Goal: Find specific fact: Find specific fact

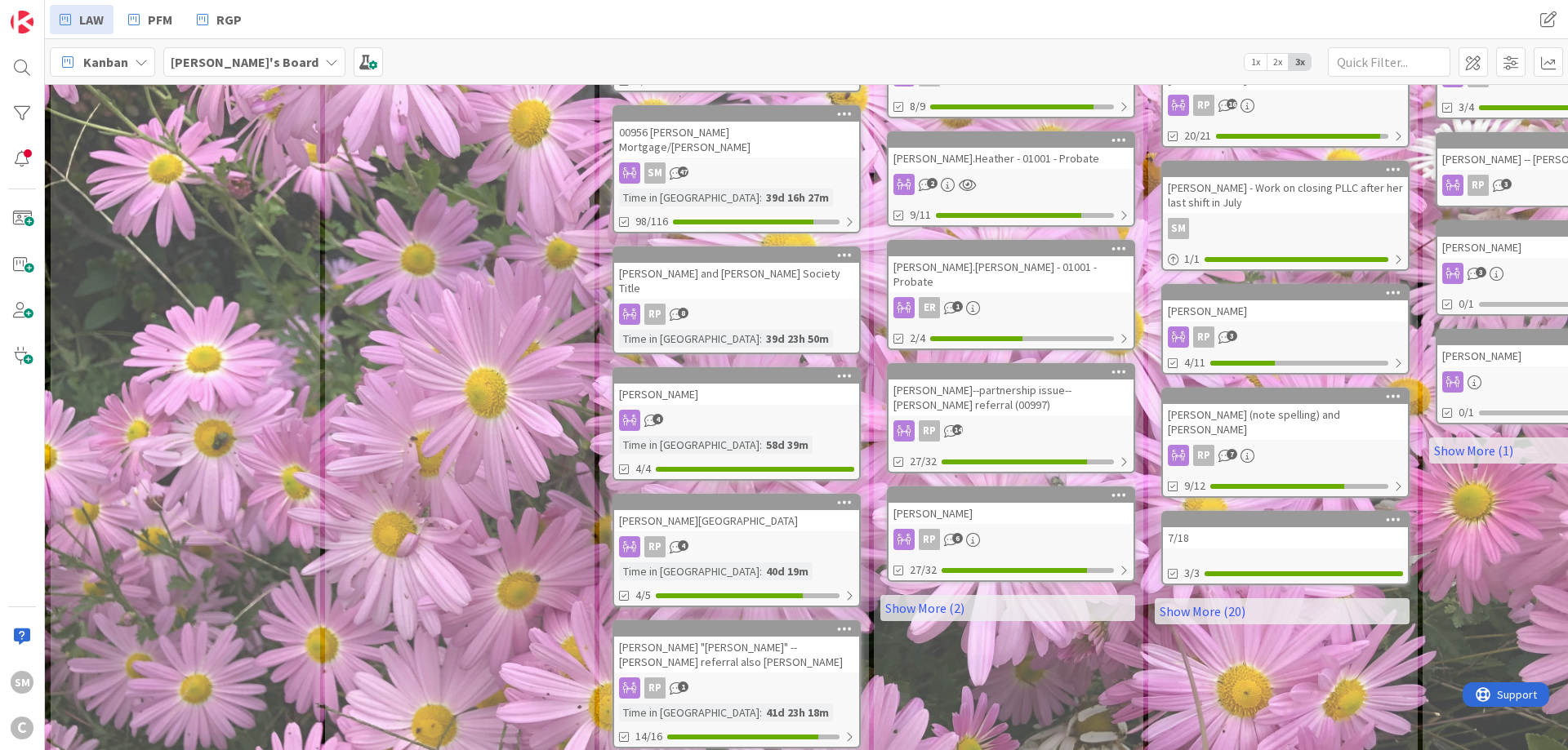
scroll to position [749, 0]
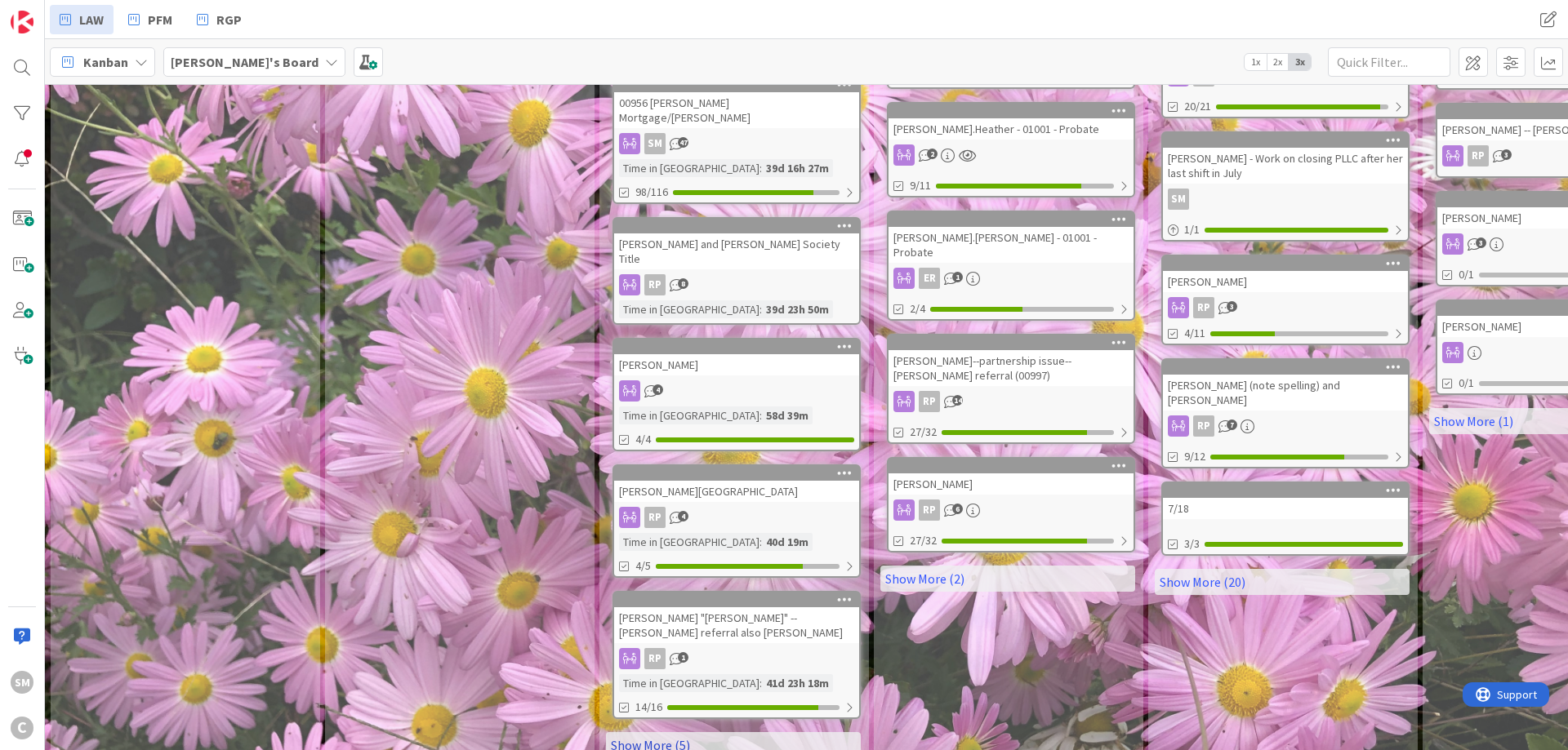
click at [730, 732] on link "Show More (5)" at bounding box center [733, 745] width 255 height 26
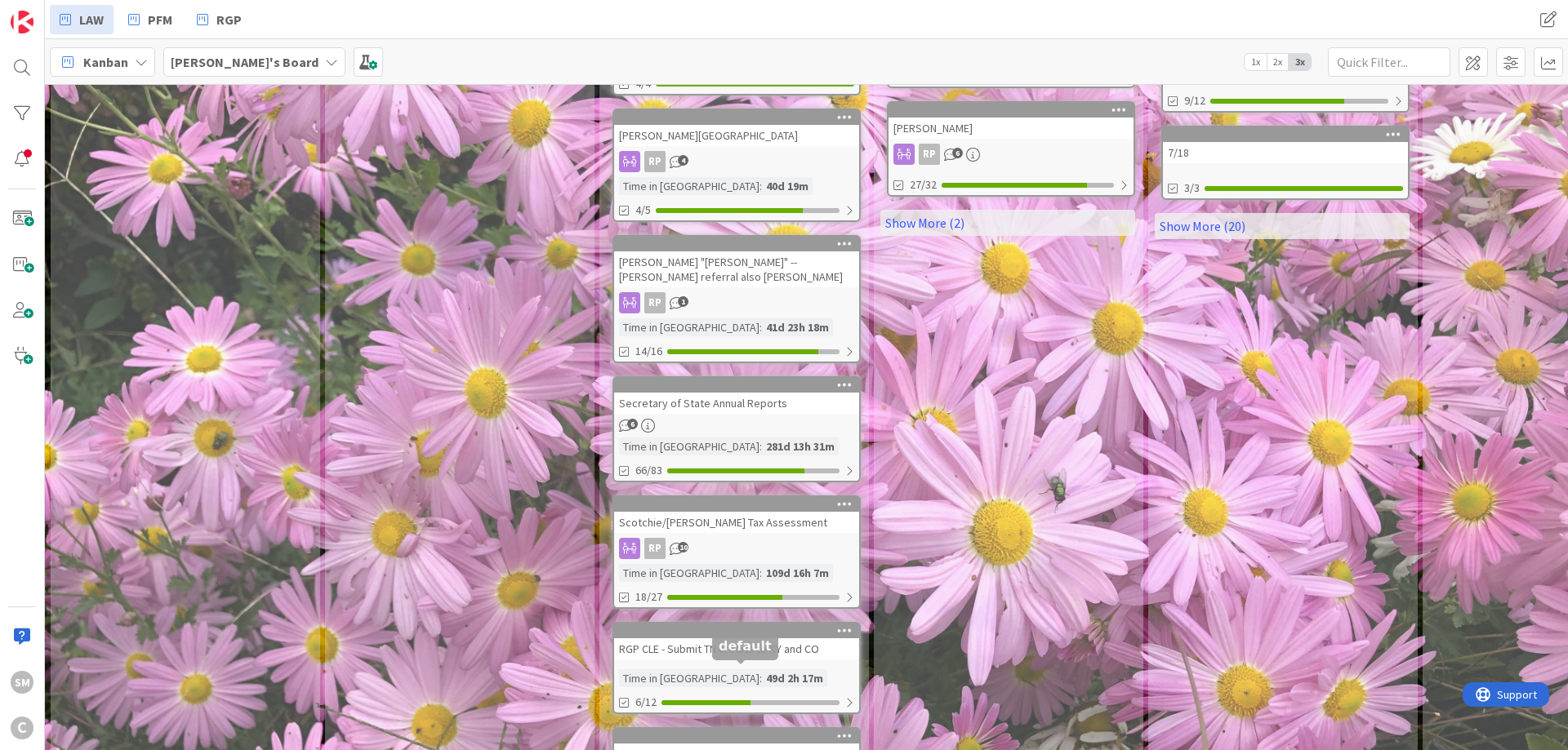
scroll to position [1141, 0]
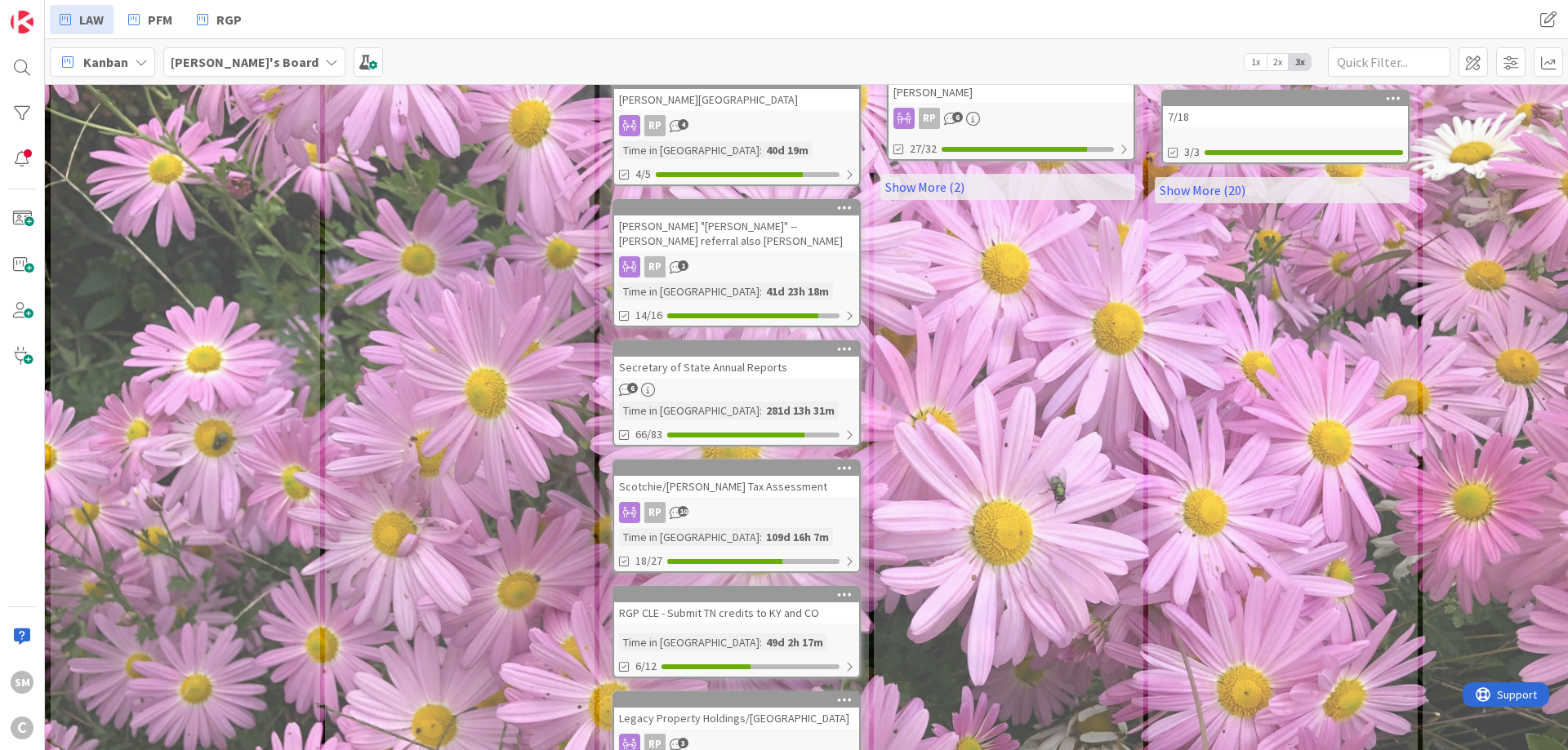
click at [760, 357] on div "Secretary of State Annual Reports" at bounding box center [736, 367] width 245 height 21
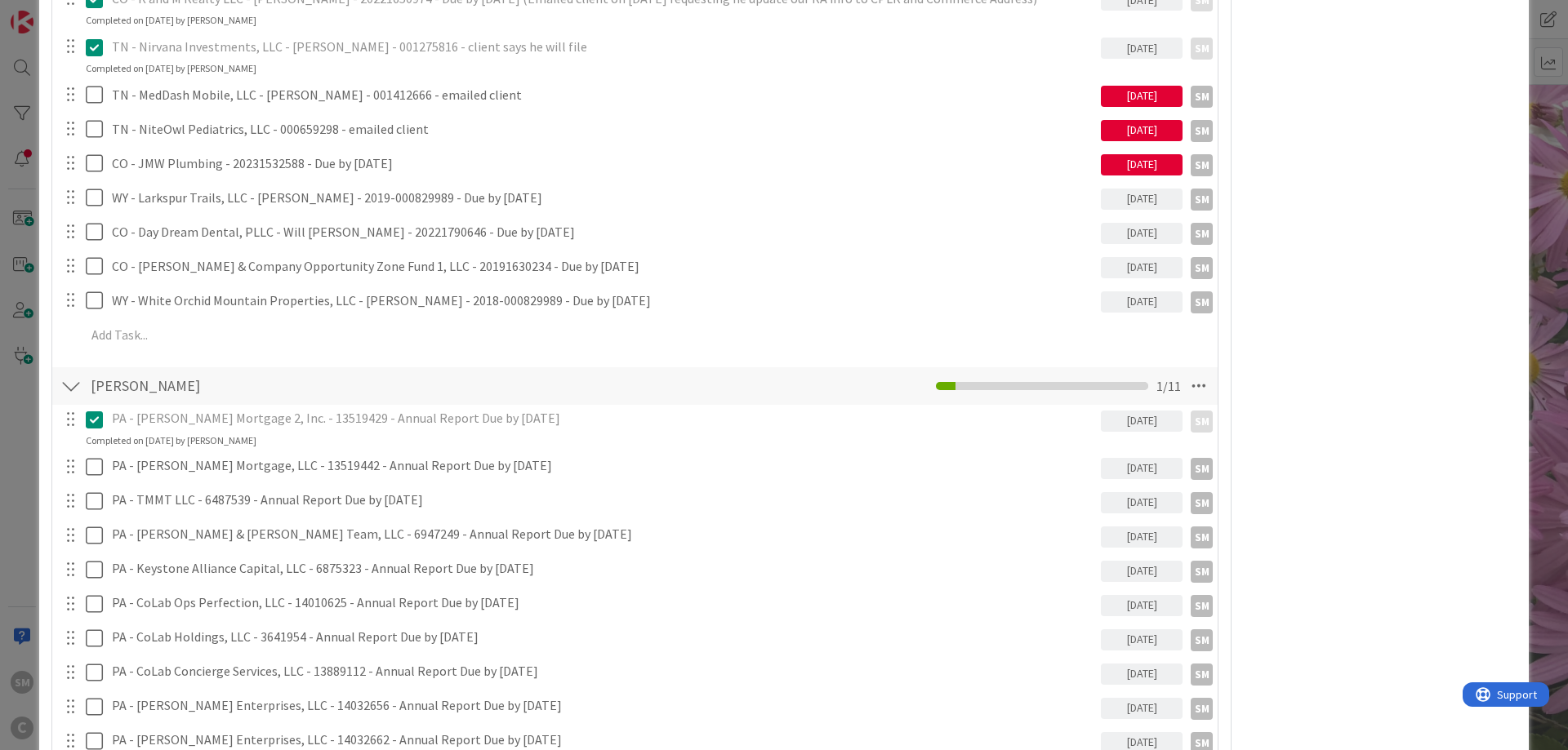
scroll to position [2057, 0]
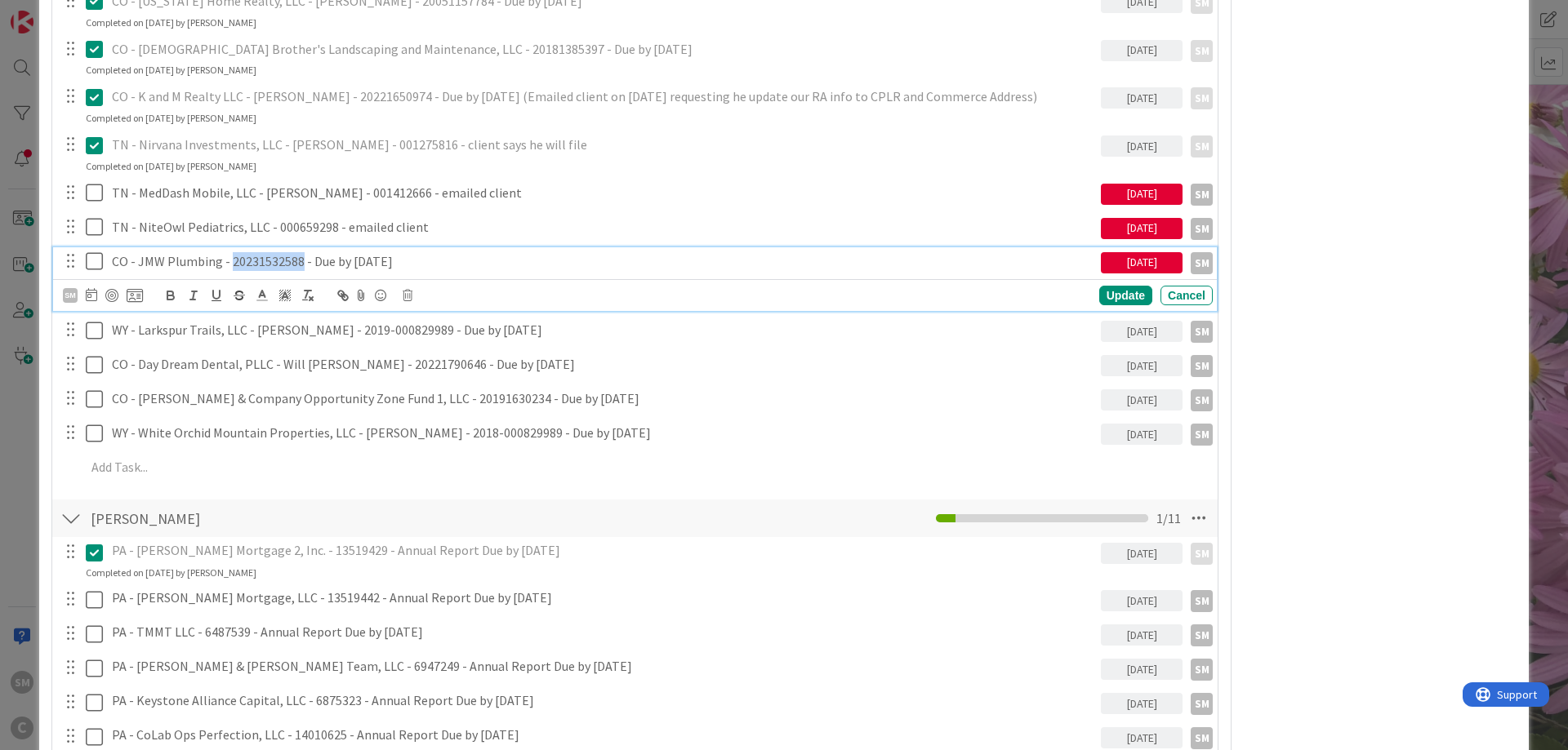
drag, startPoint x: 231, startPoint y: 263, endPoint x: 298, endPoint y: 262, distance: 67.0
click at [298, 262] on p "CO - JMW Plumbing - 20231532588 - Due by [DATE]" at bounding box center [603, 262] width 982 height 19
copy p "20231532588"
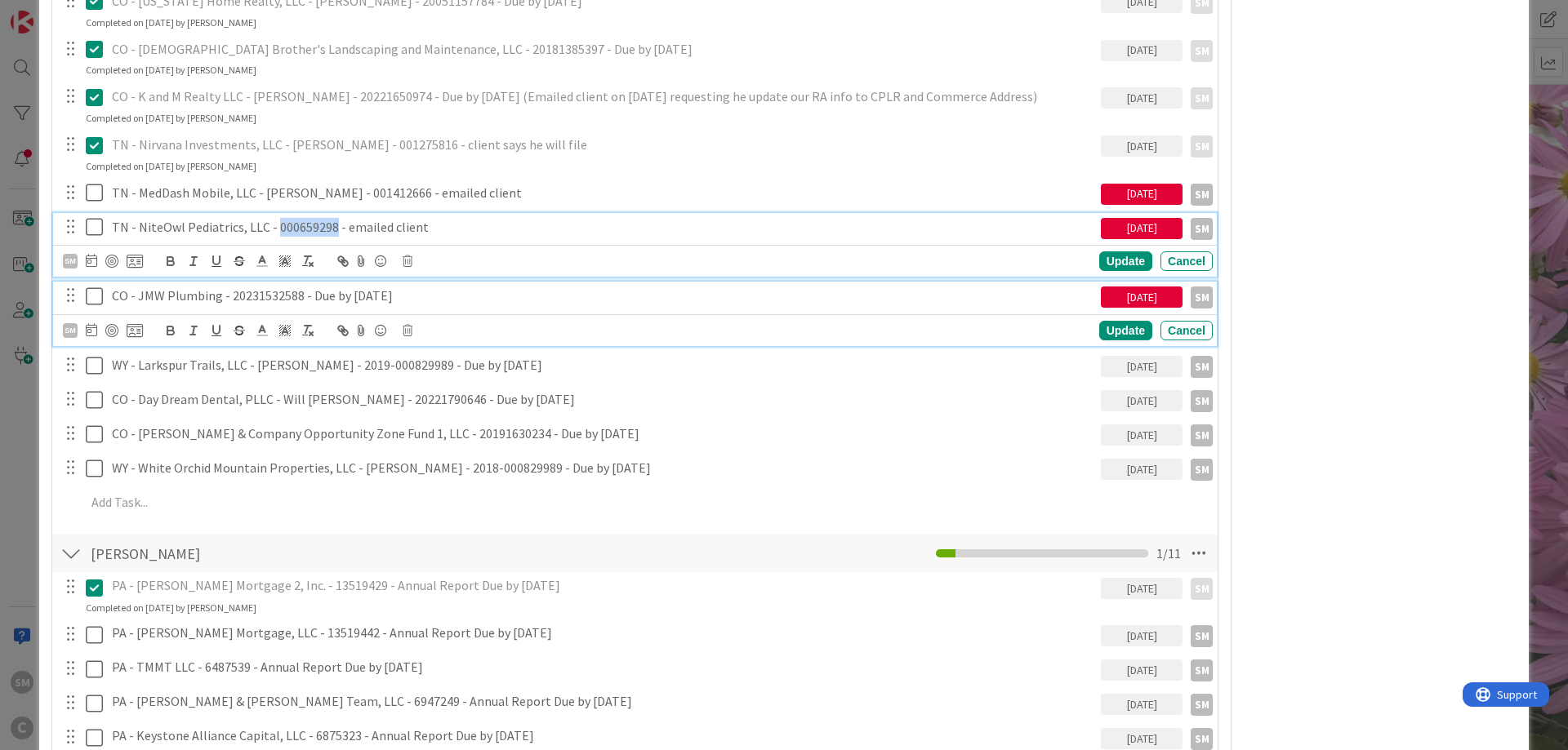
drag, startPoint x: 275, startPoint y: 224, endPoint x: 331, endPoint y: 224, distance: 56.0
click at [331, 224] on p "TN - NiteOwl Pediatrics, LLC - 000659298 - emailed client" at bounding box center [603, 228] width 982 height 19
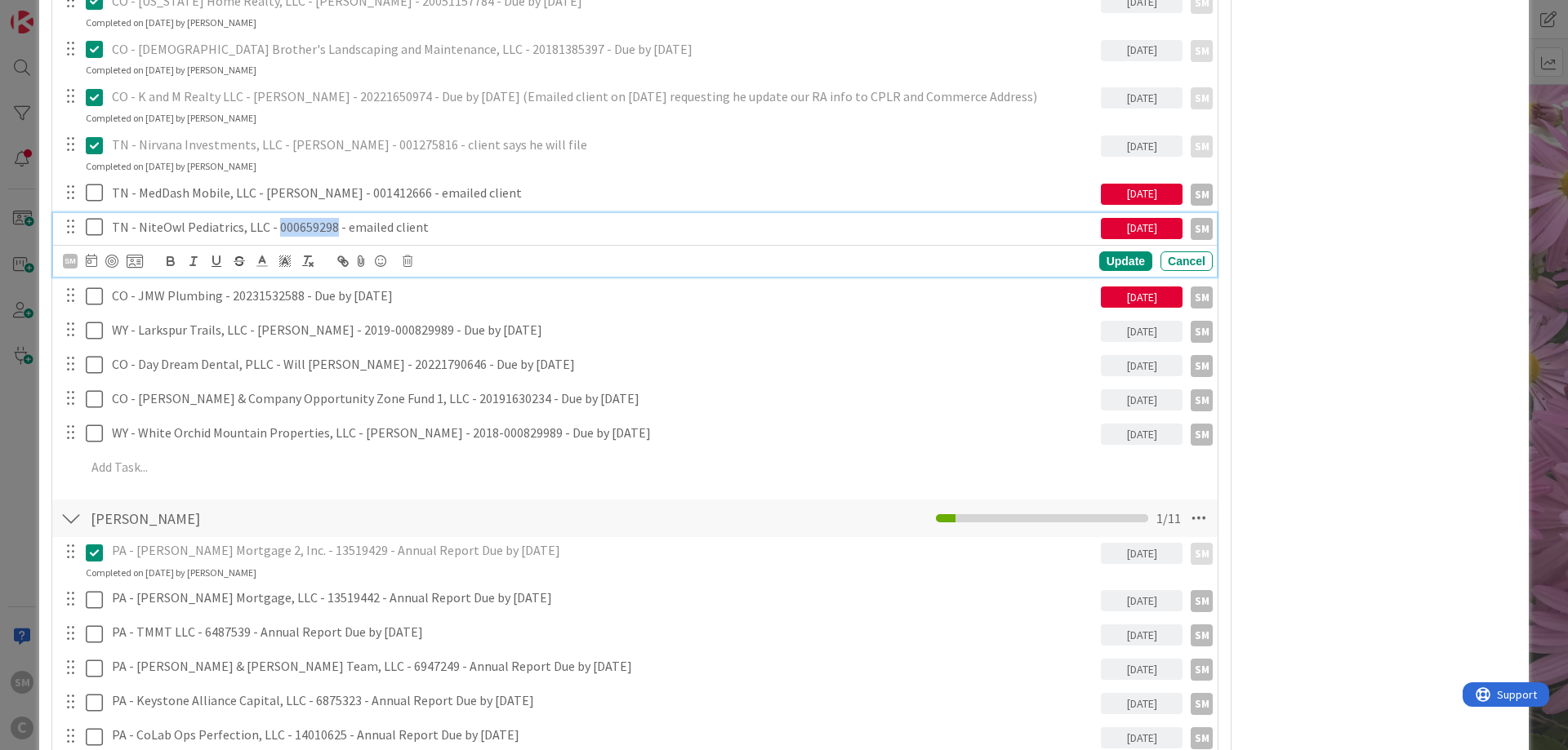
copy p "000659298"
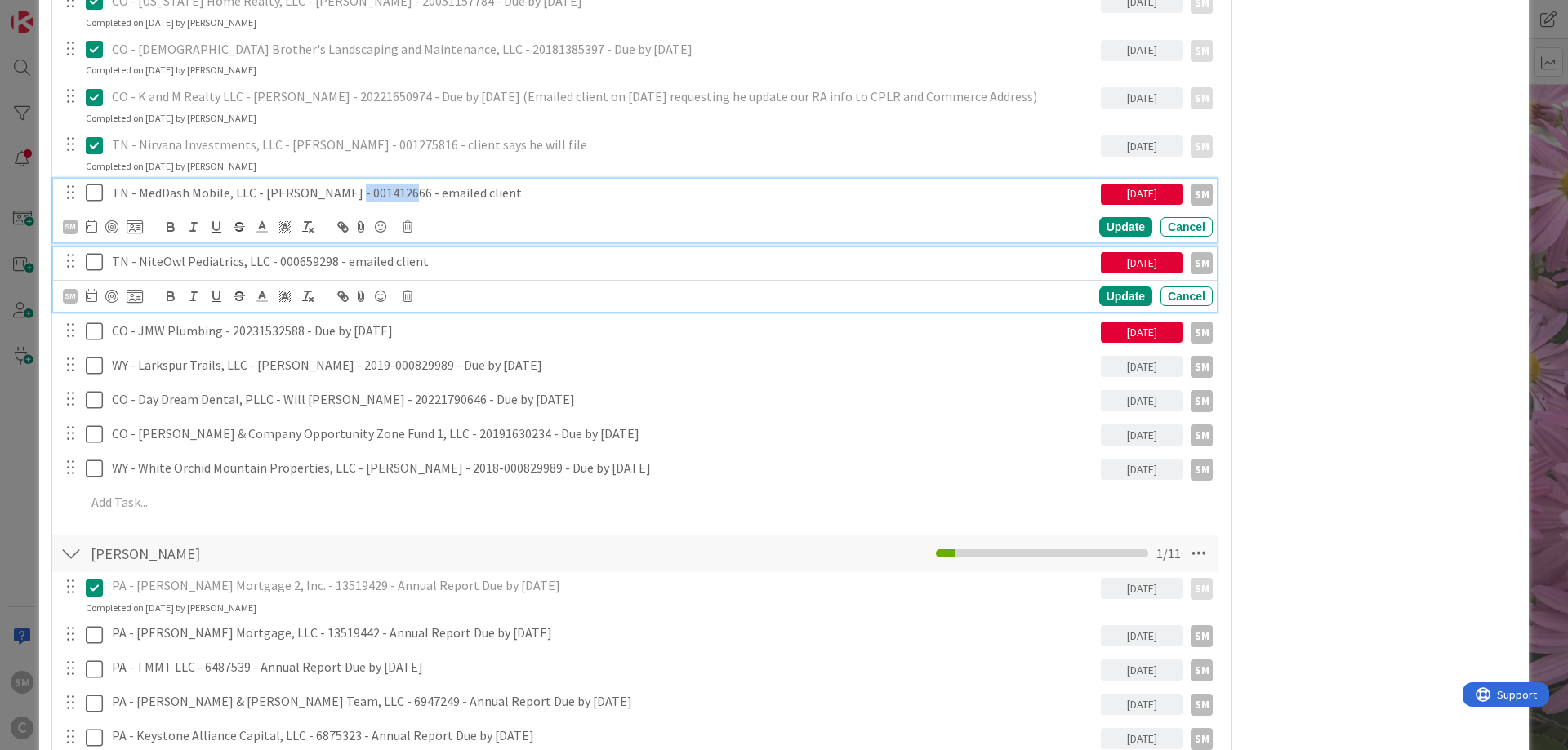
drag, startPoint x: 334, startPoint y: 189, endPoint x: 391, endPoint y: 196, distance: 57.4
click at [391, 196] on p "TN - MedDash Mobile, LLC - [PERSON_NAME] - 001412666 - emailed client" at bounding box center [603, 194] width 982 height 19
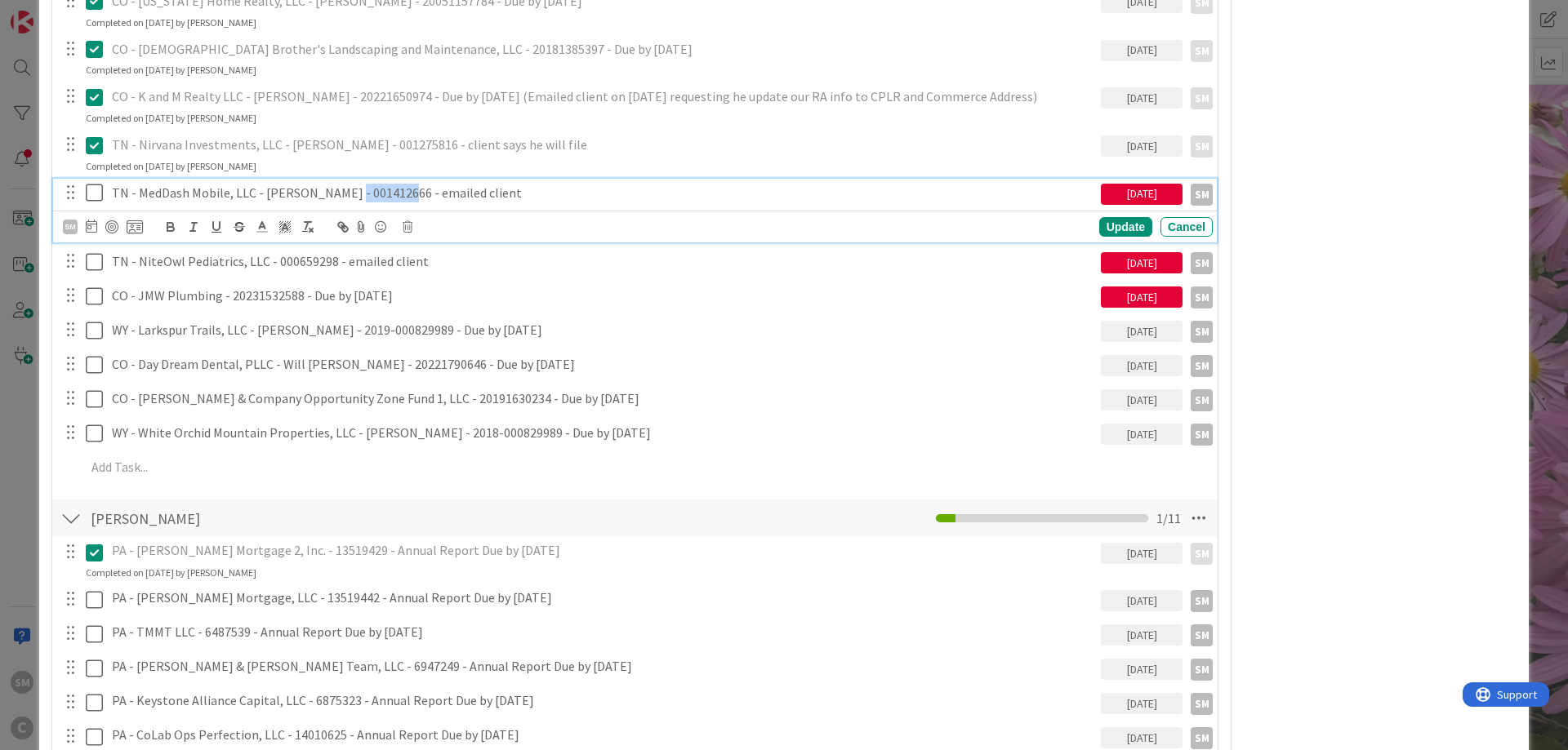
copy p "001412666"
click at [1414, 386] on div "Owner Watchers default Dates Planned Dates Not Set Not Set Actual Dates [DATE] …" at bounding box center [1380, 164] width 273 height 4318
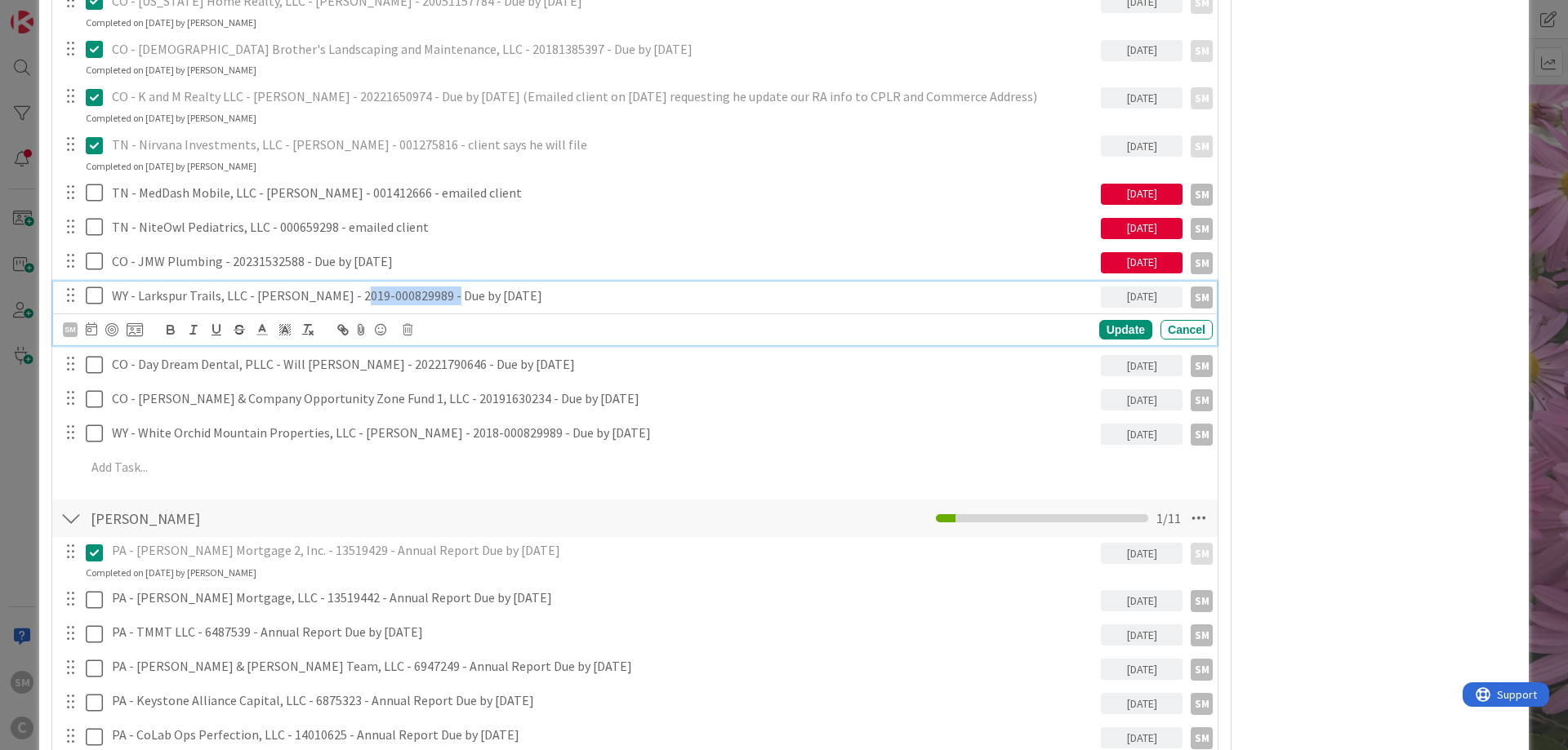
drag, startPoint x: 352, startPoint y: 298, endPoint x: 440, endPoint y: 294, distance: 88.1
click at [440, 294] on p "WY - Larkspur Trails, LLC - [PERSON_NAME] - 2019-000829989 - Due by [DATE]" at bounding box center [603, 296] width 982 height 19
copy p "2019-000829989"
click at [1317, 313] on div "Owner Watchers default Dates Planned Dates Not Set Not Set Actual Dates [DATE] …" at bounding box center [1380, 164] width 273 height 4318
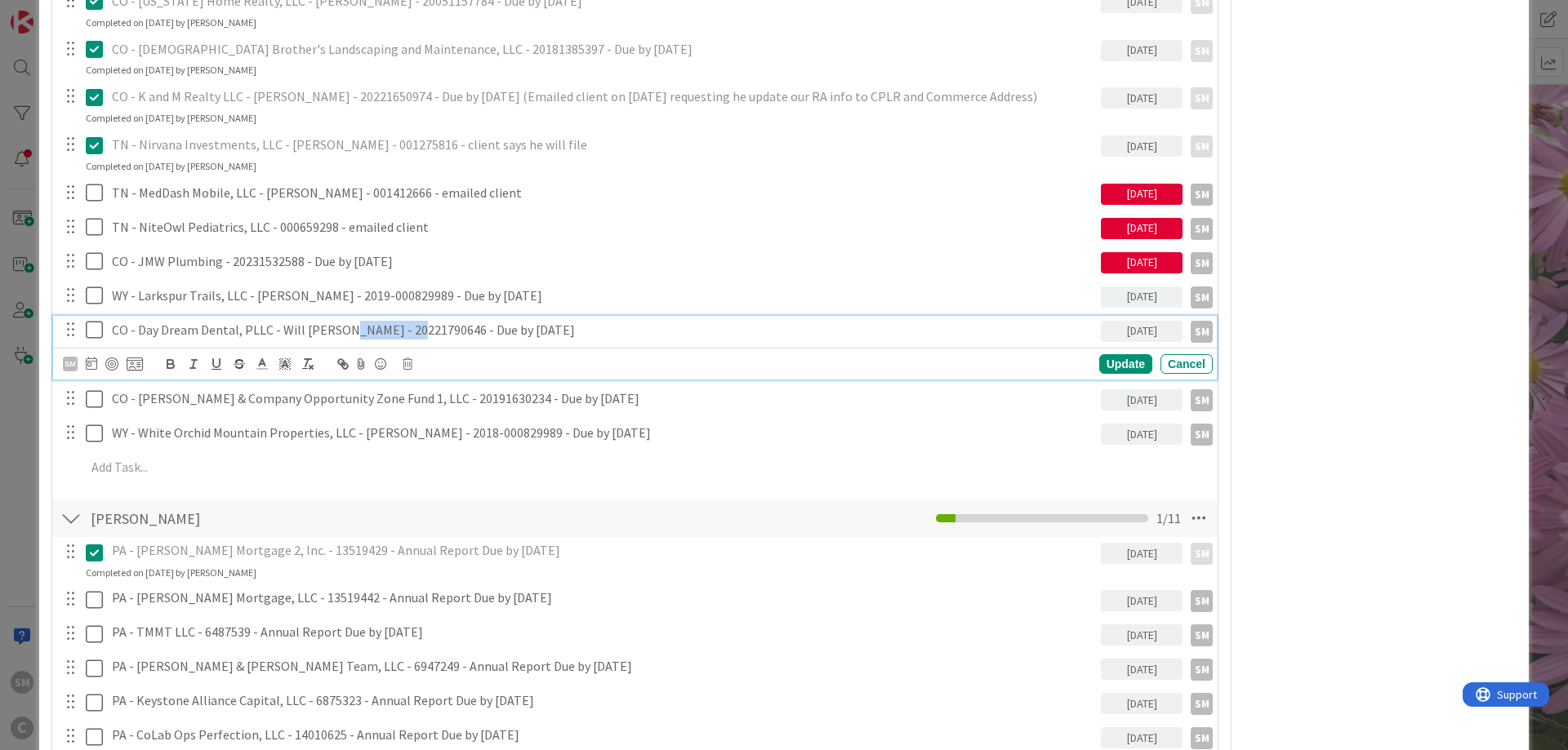
drag, startPoint x: 336, startPoint y: 337, endPoint x: 405, endPoint y: 334, distance: 69.1
click at [405, 334] on p "CO - Day Dream Dental, PLLC - Will [PERSON_NAME] - 20221790646 - Due by [DATE]" at bounding box center [603, 331] width 982 height 19
copy p "20221790646"
drag, startPoint x: 1344, startPoint y: 302, endPoint x: 1037, endPoint y: 404, distance: 323.5
click at [1344, 303] on div "Owner Watchers default Dates Planned Dates Not Set Not Set Actual Dates [DATE] …" at bounding box center [1380, 164] width 273 height 4318
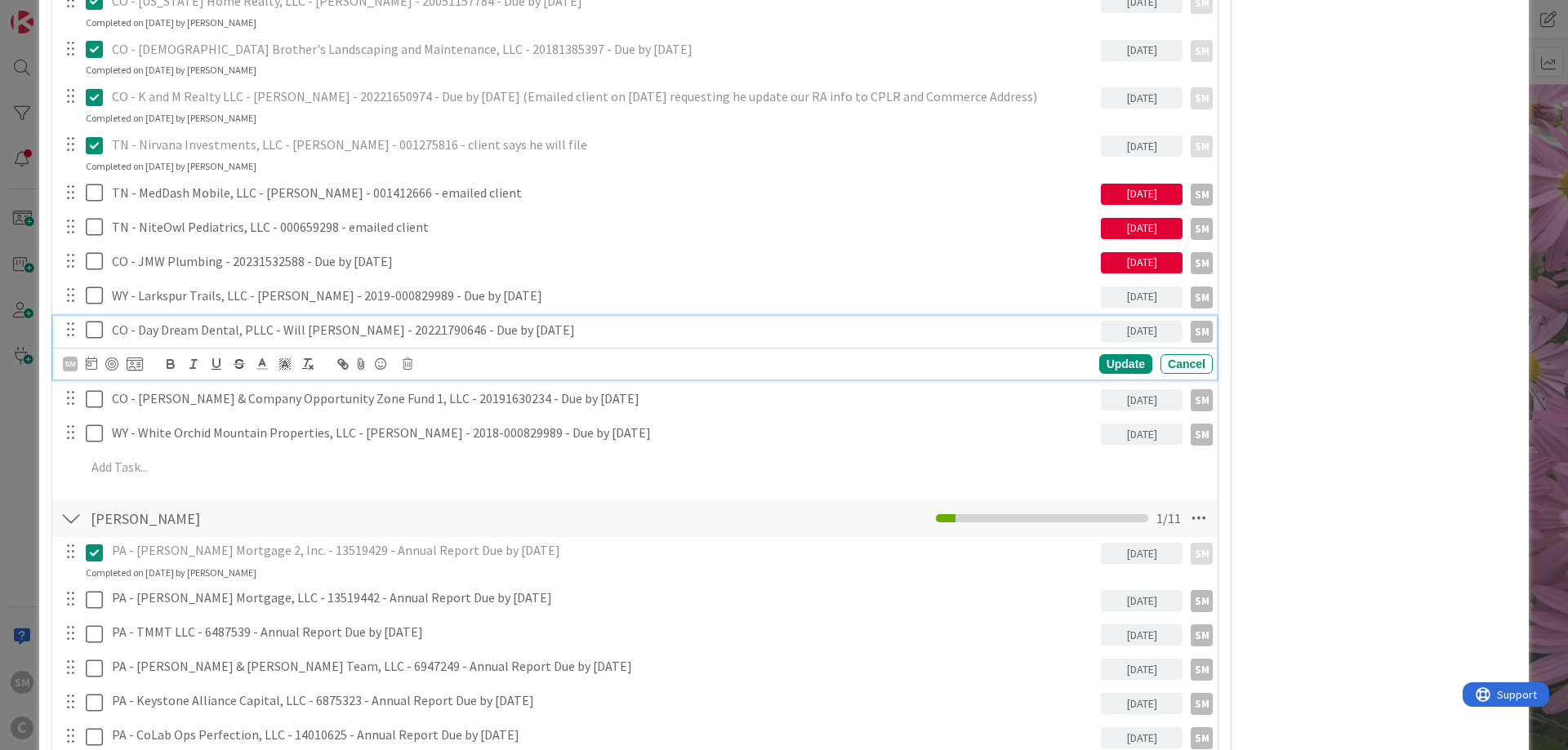
click at [95, 334] on icon at bounding box center [98, 330] width 25 height 20
